Goal: Check status: Check status

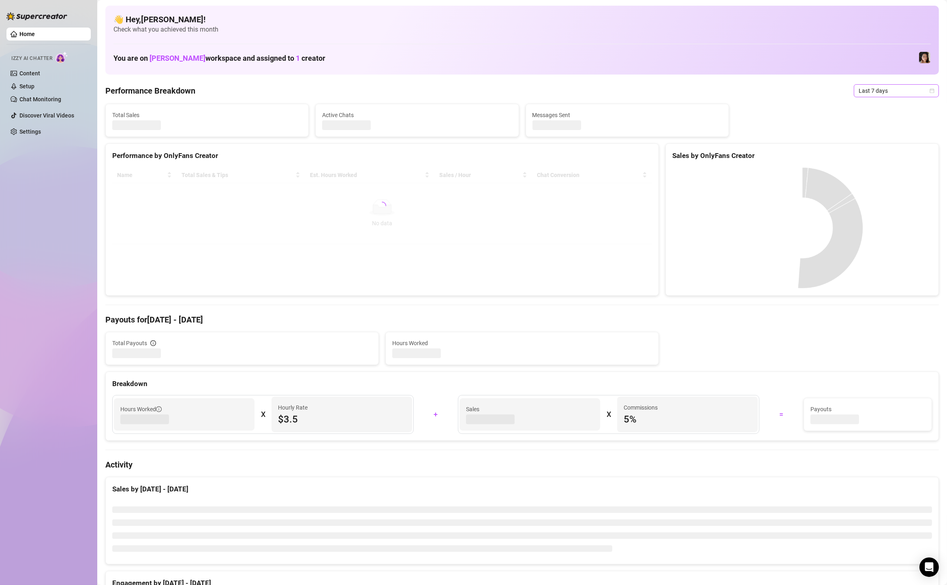
click at [894, 89] on span "Last 7 days" at bounding box center [896, 91] width 75 height 12
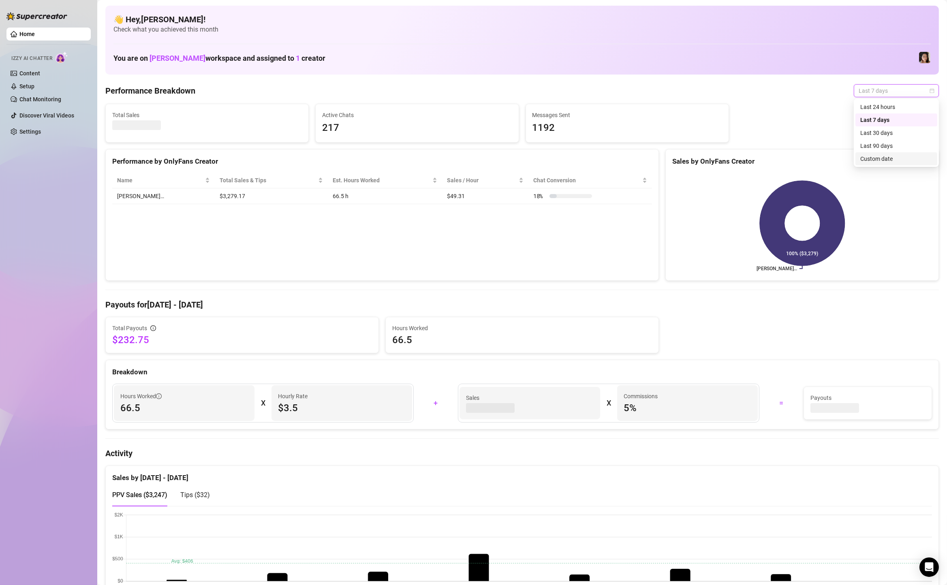
click at [872, 158] on div "Custom date" at bounding box center [896, 158] width 72 height 9
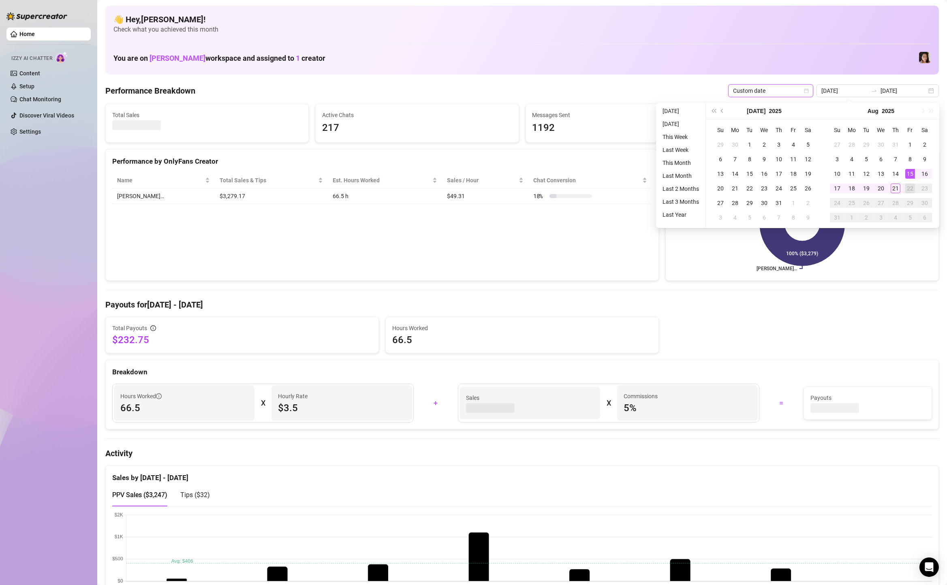
type input "[DATE]"
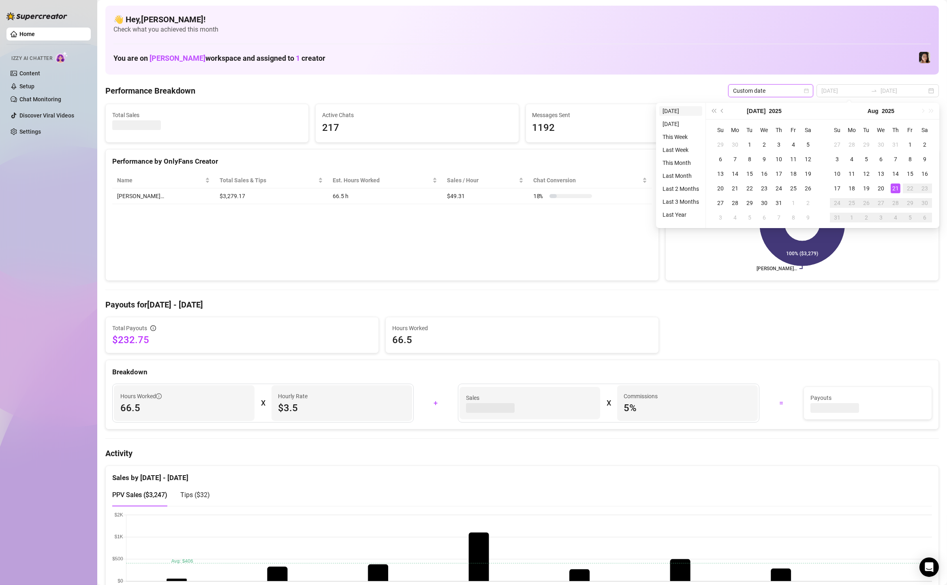
type input "[DATE]"
click at [688, 113] on li "[DATE]" at bounding box center [680, 111] width 43 height 10
type input "[DATE]"
